Goal: Use online tool/utility: Utilize a website feature to perform a specific function

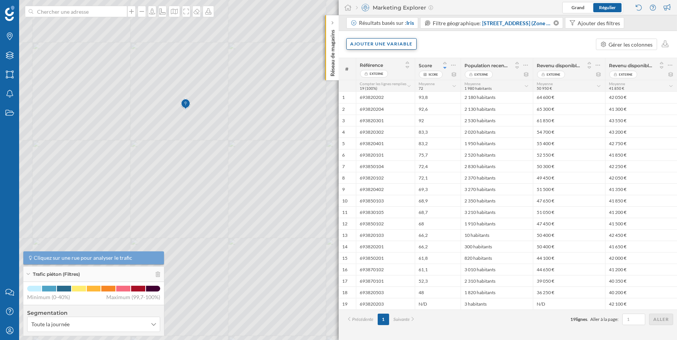
click at [375, 41] on div "Ajouter une variable" at bounding box center [381, 43] width 71 height 11
click at [386, 71] on div "Variable externe" at bounding box center [388, 75] width 76 height 8
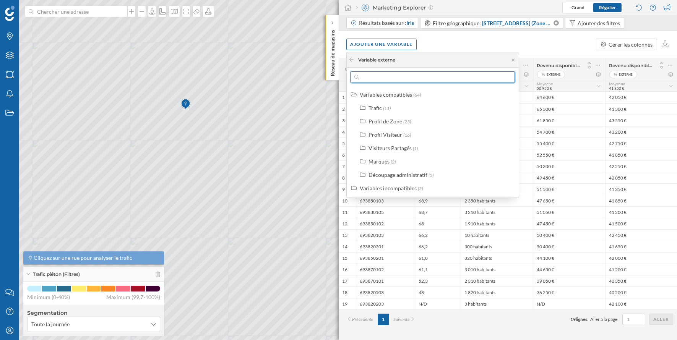
click at [379, 77] on input "text" at bounding box center [433, 76] width 148 height 11
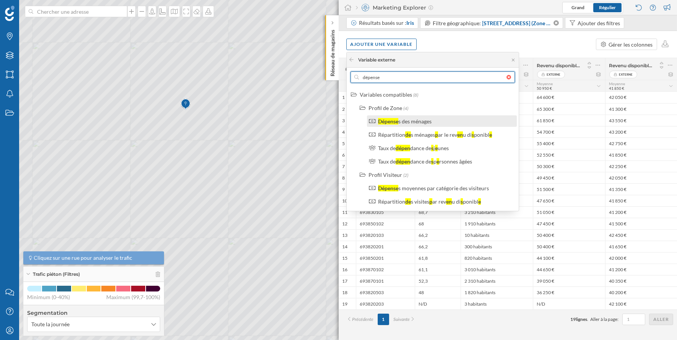
type input "dépense"
click at [389, 123] on div "Dépense" at bounding box center [388, 121] width 20 height 6
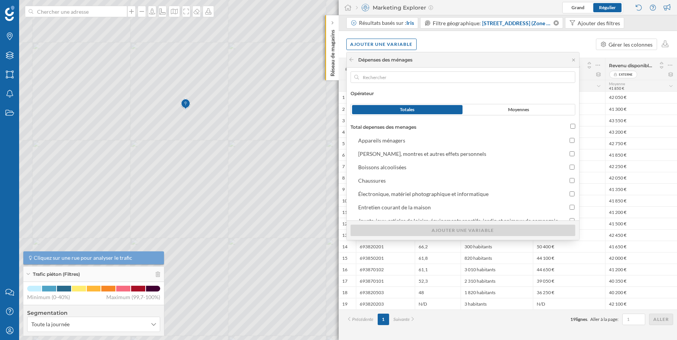
click at [444, 43] on div "Ajouter une variable Gérer les colonnes" at bounding box center [508, 44] width 339 height 27
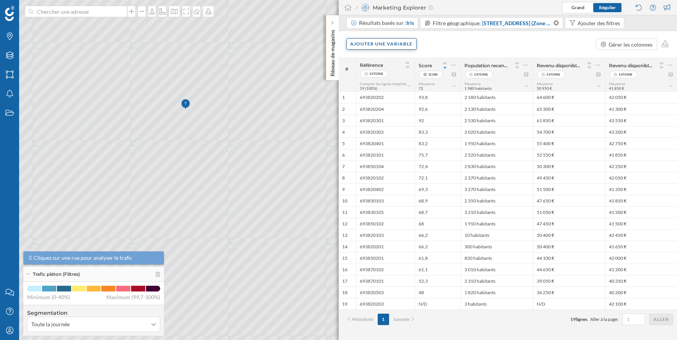
click at [386, 38] on div "Ajouter une variable" at bounding box center [382, 43] width 70 height 11
click at [382, 72] on div "Variable externe" at bounding box center [388, 75] width 76 height 8
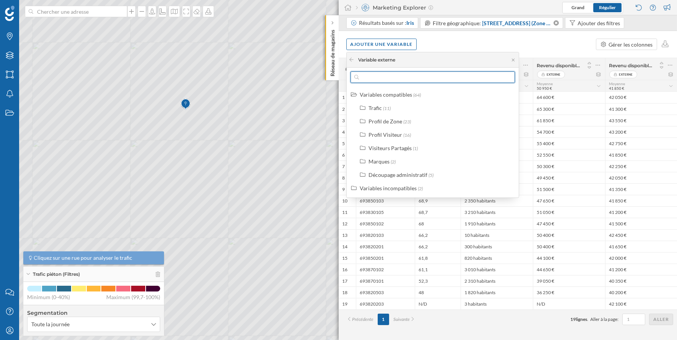
click at [375, 77] on input "text" at bounding box center [433, 76] width 148 height 11
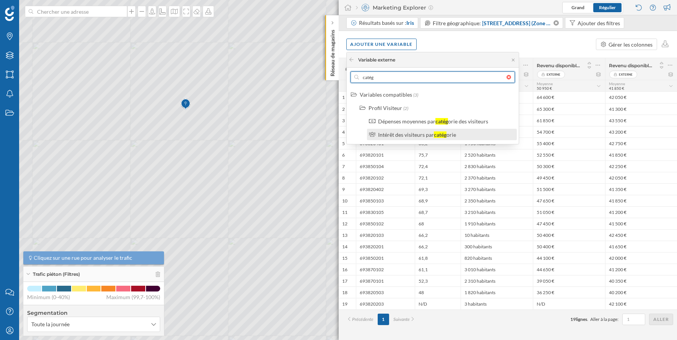
type input "catég"
click at [404, 136] on div "Intérêt des visiteurs par" at bounding box center [406, 134] width 56 height 6
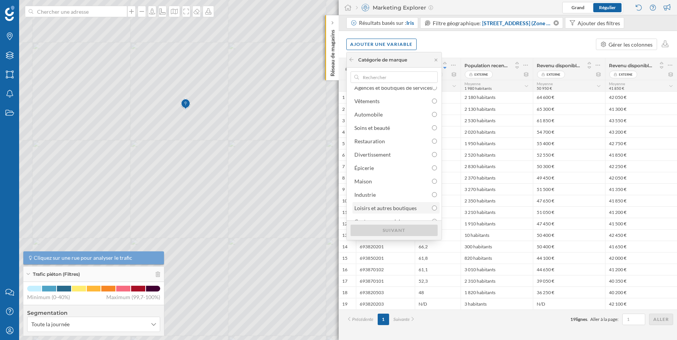
scroll to position [15, 0]
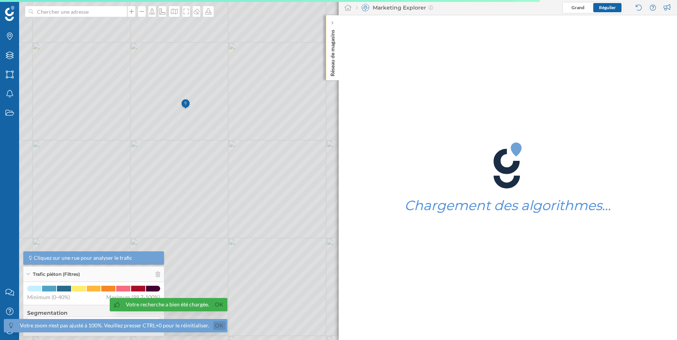
click at [217, 326] on link "Ok" at bounding box center [219, 325] width 12 height 9
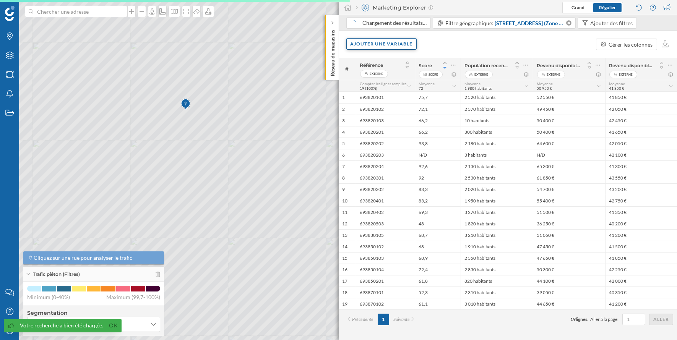
click at [385, 45] on div "Ajouter une variable" at bounding box center [381, 43] width 71 height 11
click at [390, 74] on div "Variable externe" at bounding box center [388, 75] width 76 height 8
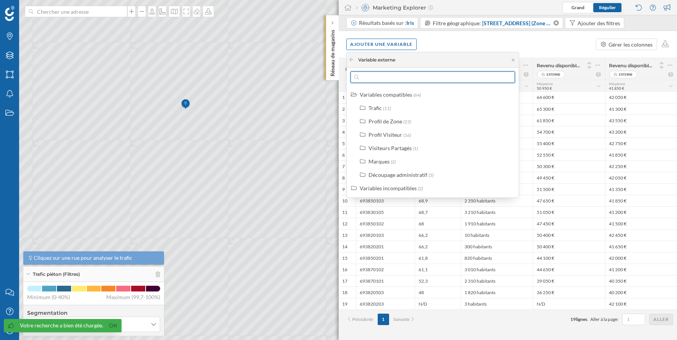
click at [396, 77] on input "text" at bounding box center [433, 76] width 148 height 11
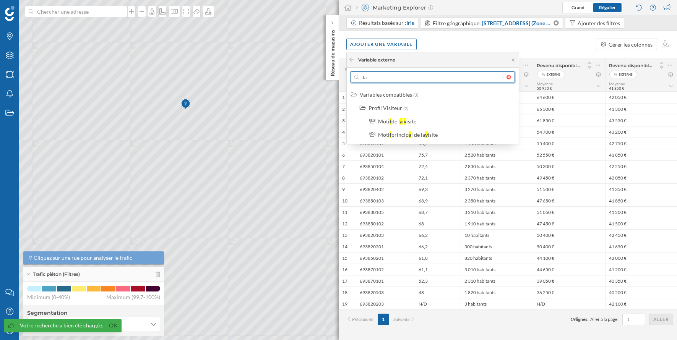
type input "f"
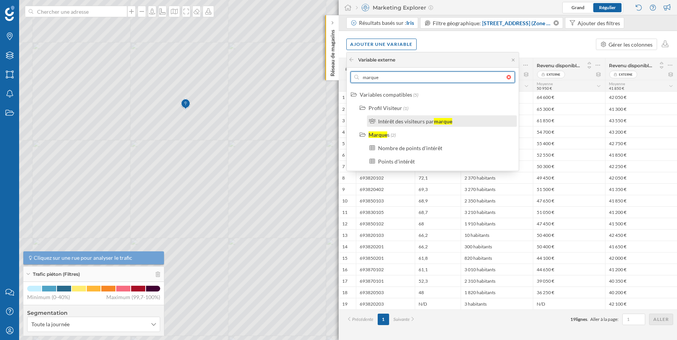
type input "marque"
